Goal: Find specific page/section: Find specific page/section

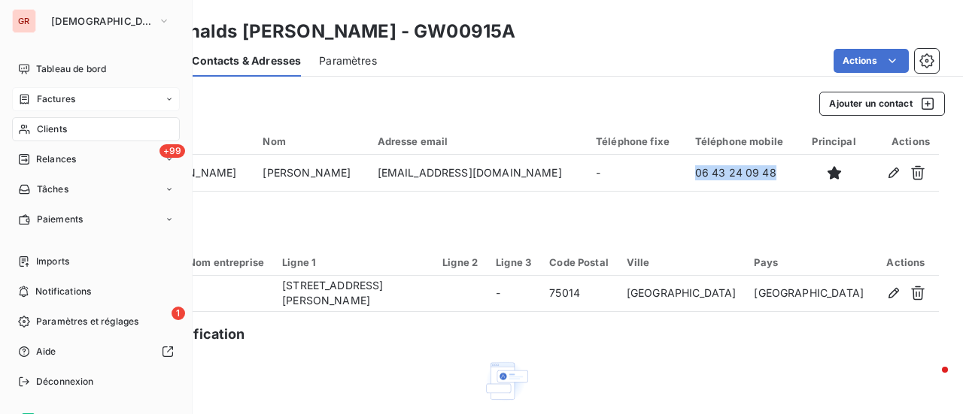
drag, startPoint x: 62, startPoint y: 100, endPoint x: 164, endPoint y: 100, distance: 102.3
click at [62, 100] on span "Factures" at bounding box center [56, 100] width 38 height 14
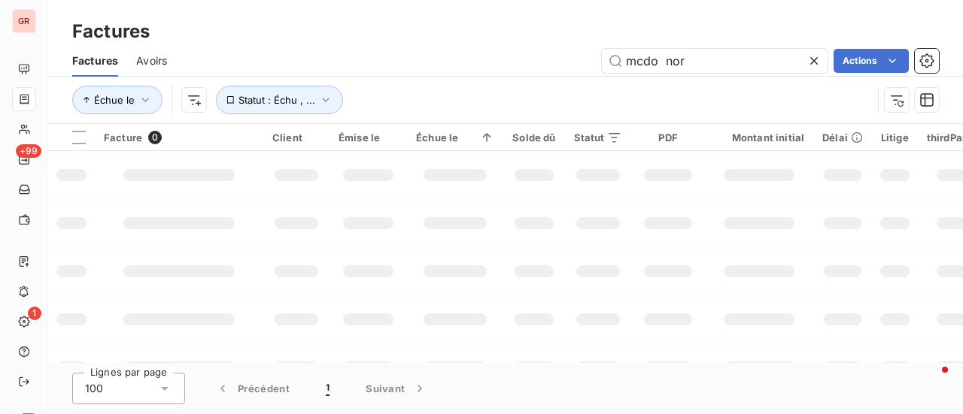
drag, startPoint x: 750, startPoint y: 66, endPoint x: 522, endPoint y: 86, distance: 228.8
click at [522, 86] on div "Factures Avoirs mcdo nor Actions Échue le Statut : Échu , ..." at bounding box center [505, 84] width 915 height 78
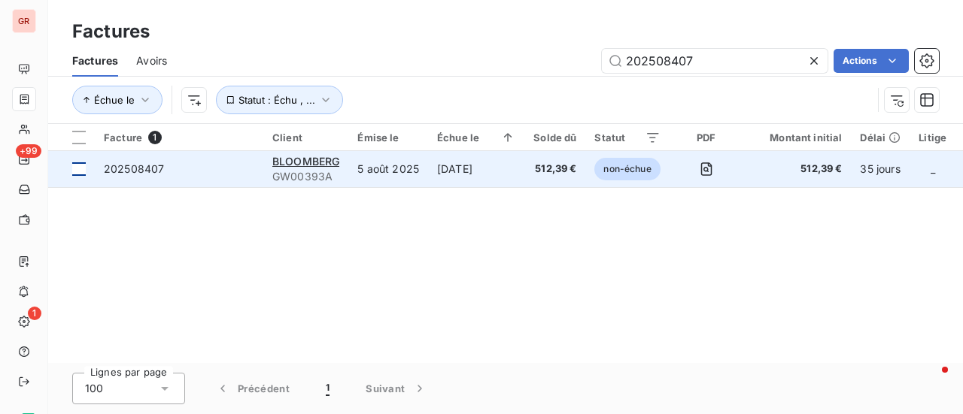
type input "202508407"
click at [80, 174] on div at bounding box center [79, 169] width 14 height 14
click at [301, 169] on span "GW00393A" at bounding box center [305, 176] width 67 height 15
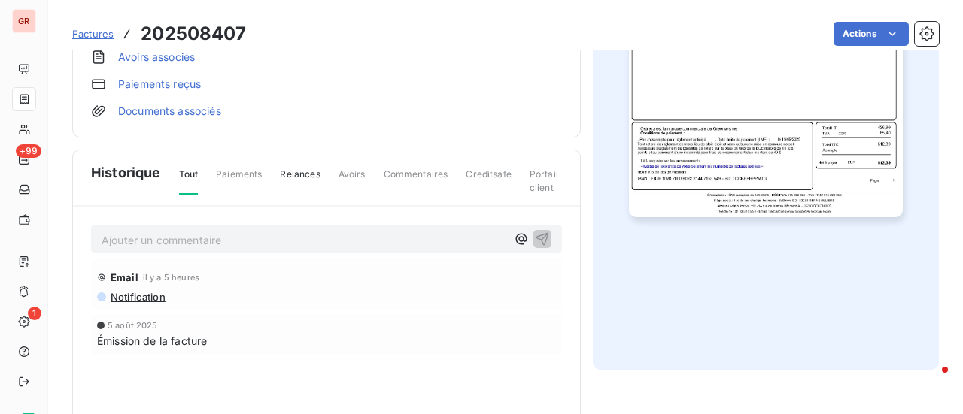
scroll to position [262, 0]
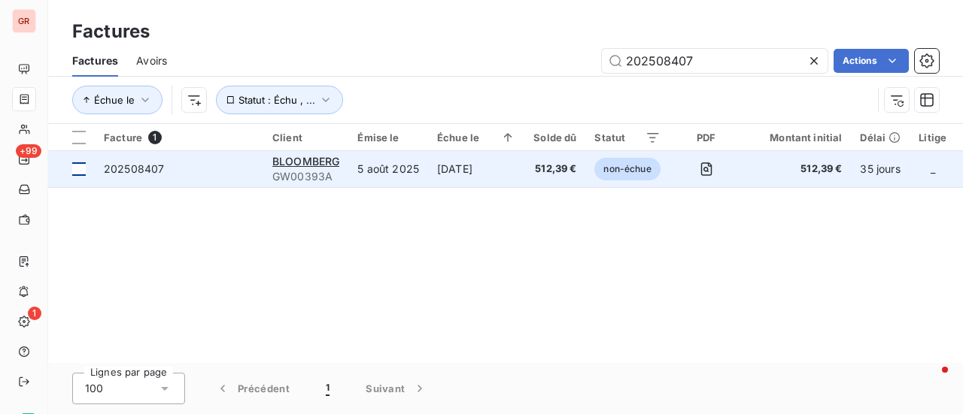
drag, startPoint x: 80, startPoint y: 169, endPoint x: 161, endPoint y: 169, distance: 80.5
click at [81, 169] on div at bounding box center [79, 169] width 14 height 14
click at [290, 168] on div "BLOOMBERG" at bounding box center [305, 161] width 67 height 15
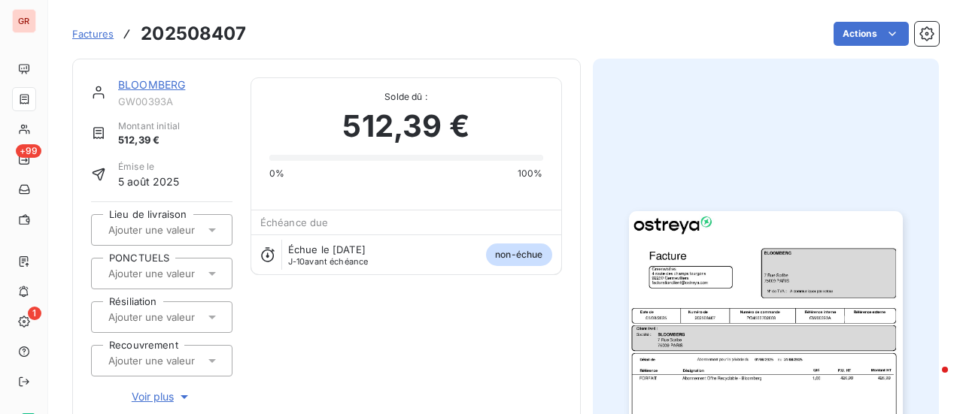
click at [100, 37] on span "Factures" at bounding box center [92, 34] width 41 height 12
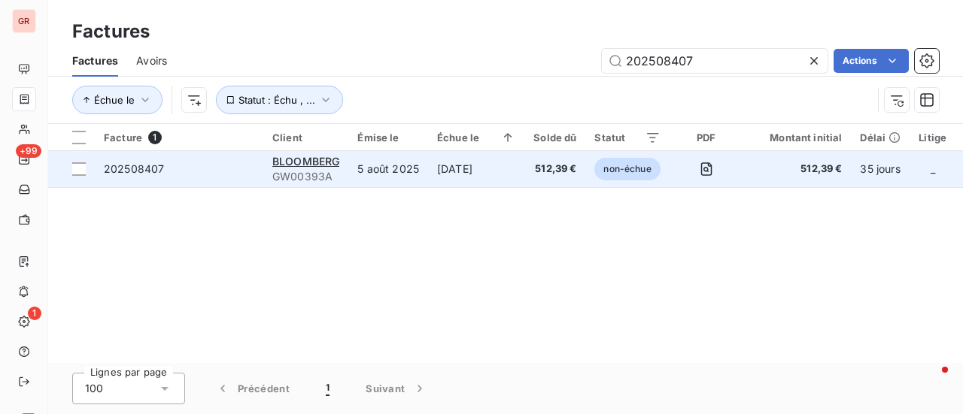
click at [317, 174] on span "GW00393A" at bounding box center [305, 176] width 67 height 15
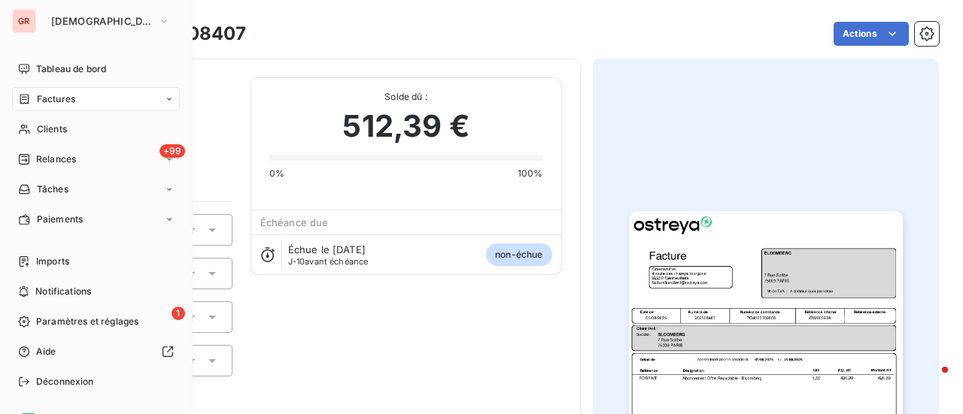
click at [64, 97] on span "Factures" at bounding box center [56, 100] width 38 height 14
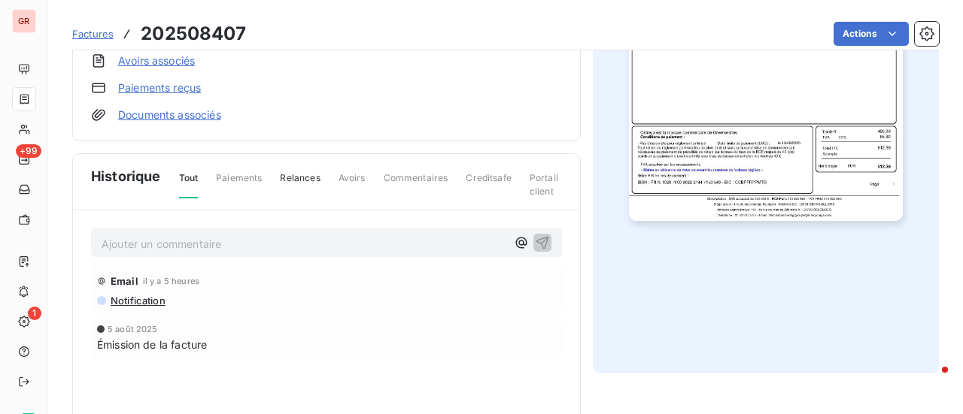
scroll to position [152, 0]
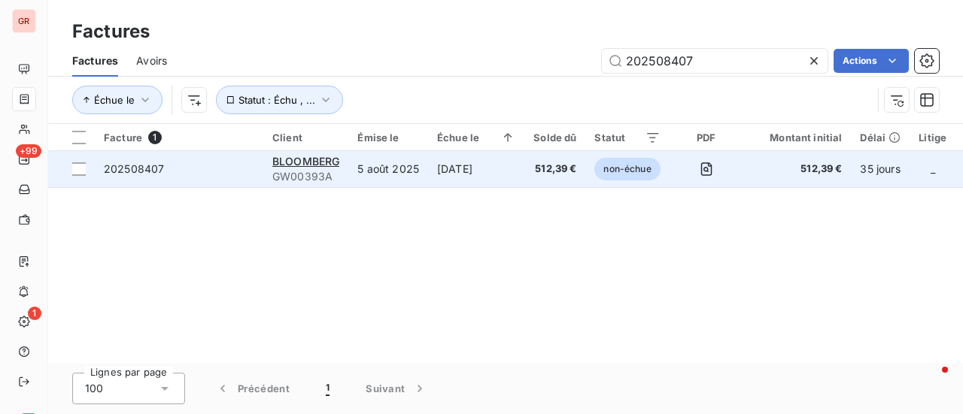
click at [116, 166] on span "202508407" at bounding box center [134, 168] width 60 height 13
click at [77, 169] on div at bounding box center [79, 169] width 14 height 14
click at [290, 176] on span "GW00393A" at bounding box center [305, 176] width 67 height 15
